Goal: Information Seeking & Learning: Learn about a topic

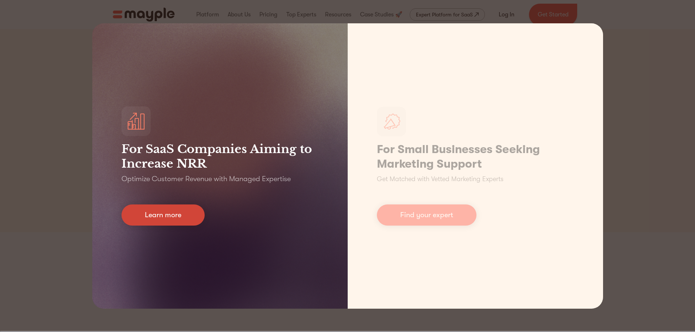
click at [194, 220] on link "Learn more" at bounding box center [162, 215] width 83 height 21
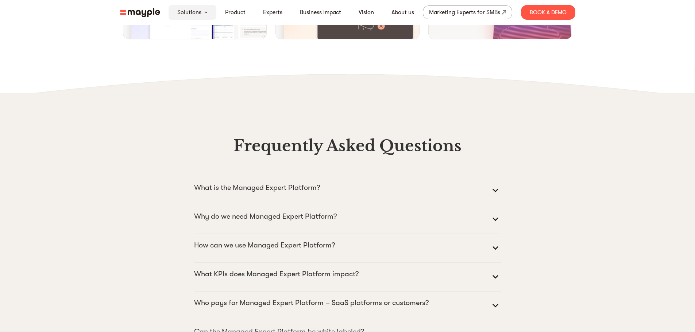
scroll to position [3281, 0]
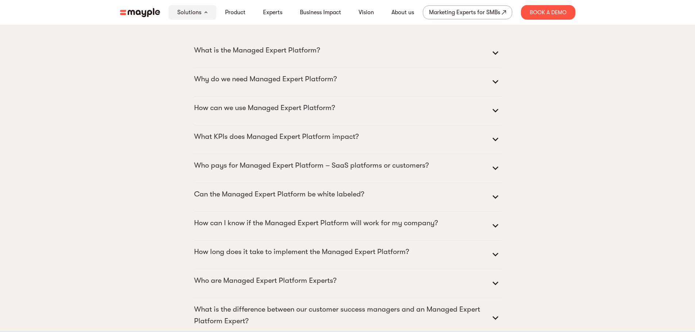
click at [277, 56] on p "What is the Managed Expert Platform?" at bounding box center [257, 50] width 126 height 12
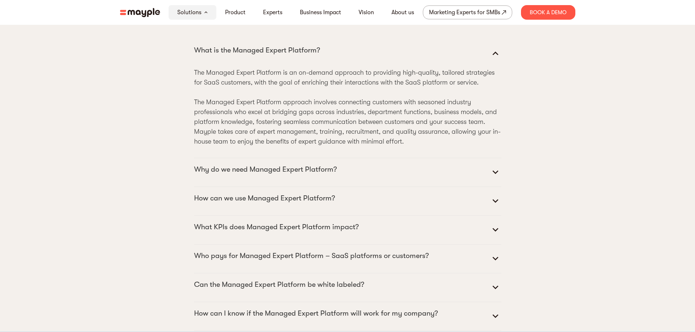
drag, startPoint x: 198, startPoint y: 92, endPoint x: 405, endPoint y: 161, distance: 218.1
click at [405, 147] on p "The Managed Expert Platform is an on-demand approach to providing high-quality,…" at bounding box center [347, 107] width 307 height 79
click at [146, 187] on div "Frequently Asked Questions What is the Managed Expert Platform? The Managed Exp…" at bounding box center [347, 305] width 449 height 629
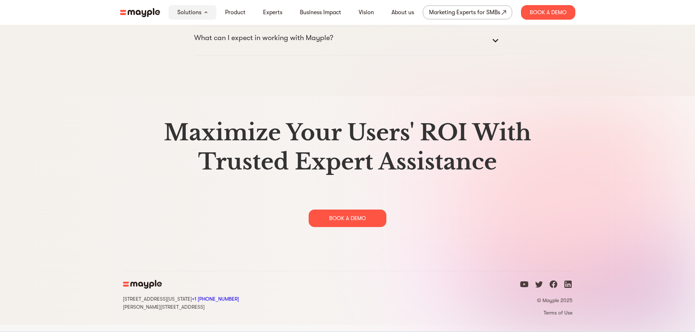
scroll to position [3835, 0]
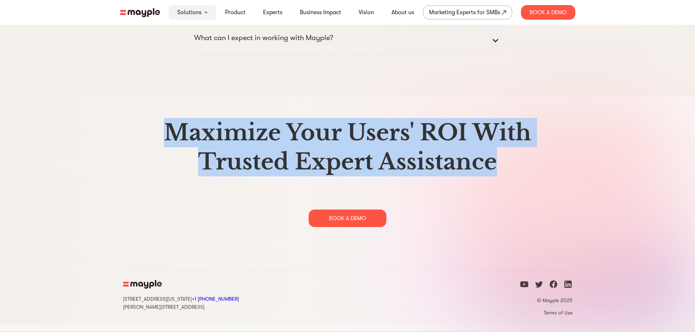
drag, startPoint x: 168, startPoint y: 135, endPoint x: 501, endPoint y: 176, distance: 335.4
click at [501, 176] on h2 "Maximize Your Users' ROI With Trusted Expert Assistance" at bounding box center [347, 147] width 449 height 58
click at [140, 225] on div "Maximize Your Users' ROI With Trusted Expert Assistance BOOK A DEMO" at bounding box center [347, 172] width 449 height 109
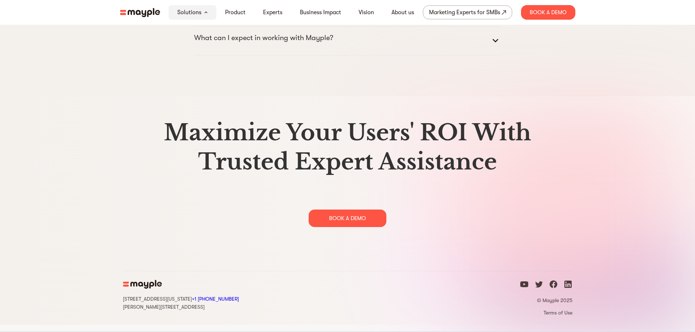
click at [555, 288] on icon "facebook icon" at bounding box center [553, 285] width 8 height 8
